Goal: Transaction & Acquisition: Book appointment/travel/reservation

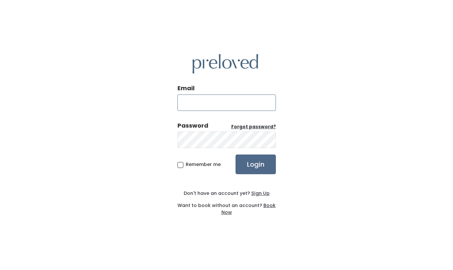
type input "susan2368@sbcglobal.net"
click at [266, 170] on input "Login" at bounding box center [256, 165] width 40 height 20
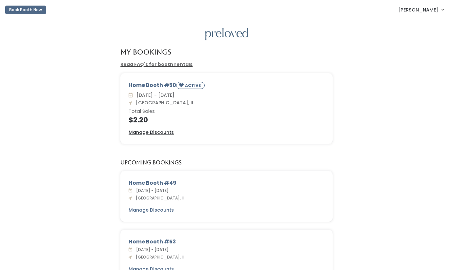
click at [154, 64] on link "Read FAQ's for booth rentals" at bounding box center [156, 64] width 72 height 7
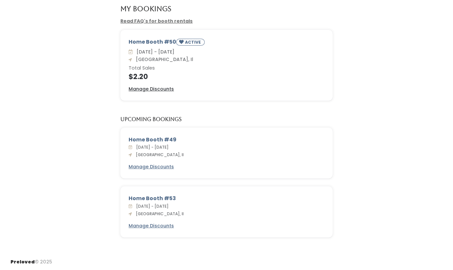
scroll to position [43, 0]
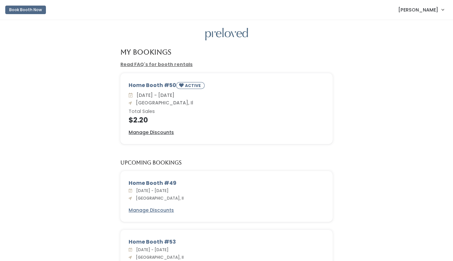
click at [21, 9] on button "Book Booth Now" at bounding box center [25, 10] width 41 height 9
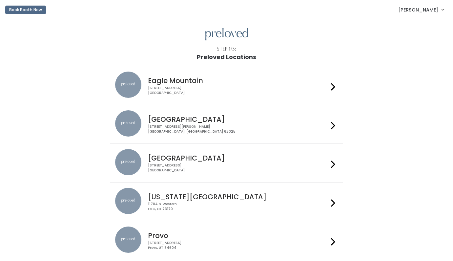
click at [184, 131] on div "1500 Troy Road, Unit A‑B Edwardsville, IL 62025" at bounding box center [238, 129] width 181 height 10
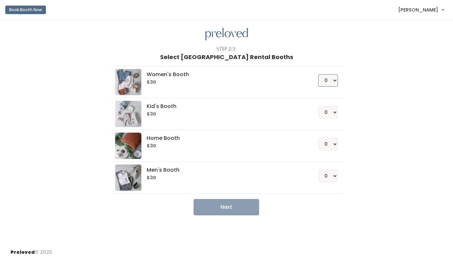
select select "1"
click at [252, 195] on ul "Women's Booth $30 0 1 2 3 4 Kid's Booth $30 0 1 2 3 4" at bounding box center [226, 137] width 233 height 155
click at [251, 203] on button "Next" at bounding box center [227, 207] width 66 height 16
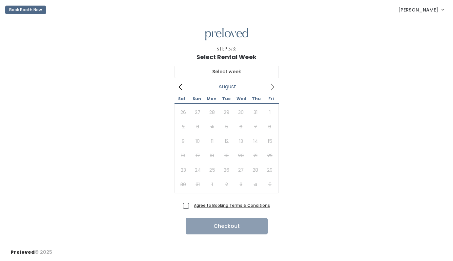
click at [273, 84] on icon at bounding box center [272, 86] width 7 height 7
click at [274, 85] on icon at bounding box center [272, 86] width 7 height 7
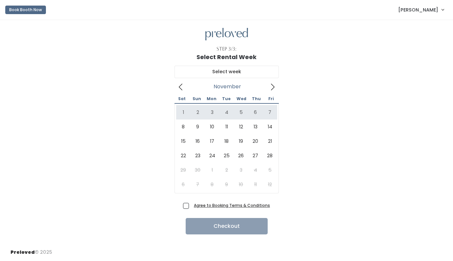
click at [184, 89] on icon at bounding box center [180, 86] width 7 height 7
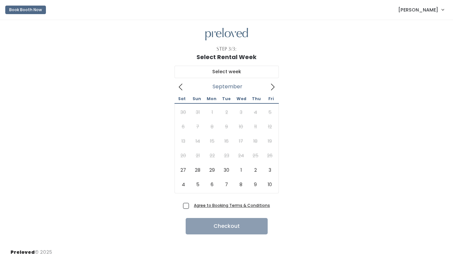
click at [184, 89] on icon at bounding box center [180, 86] width 7 height 7
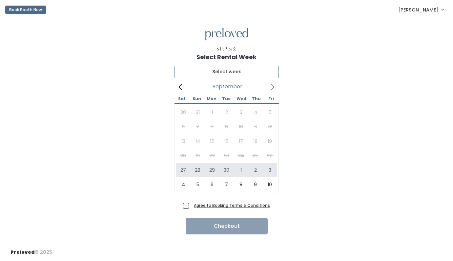
type input "September 27 to October 3"
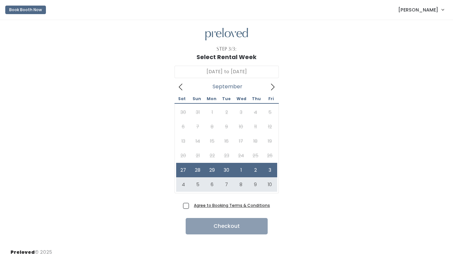
click at [191, 206] on span "Agree to Booking Terms & Conditions" at bounding box center [230, 205] width 79 height 7
click at [191, 206] on input "Agree to Booking Terms & Conditions" at bounding box center [193, 204] width 4 height 4
checkbox input "true"
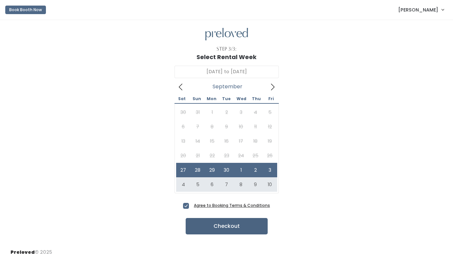
click at [215, 232] on button "Checkout" at bounding box center [227, 226] width 82 height 16
